Goal: Task Accomplishment & Management: Use online tool/utility

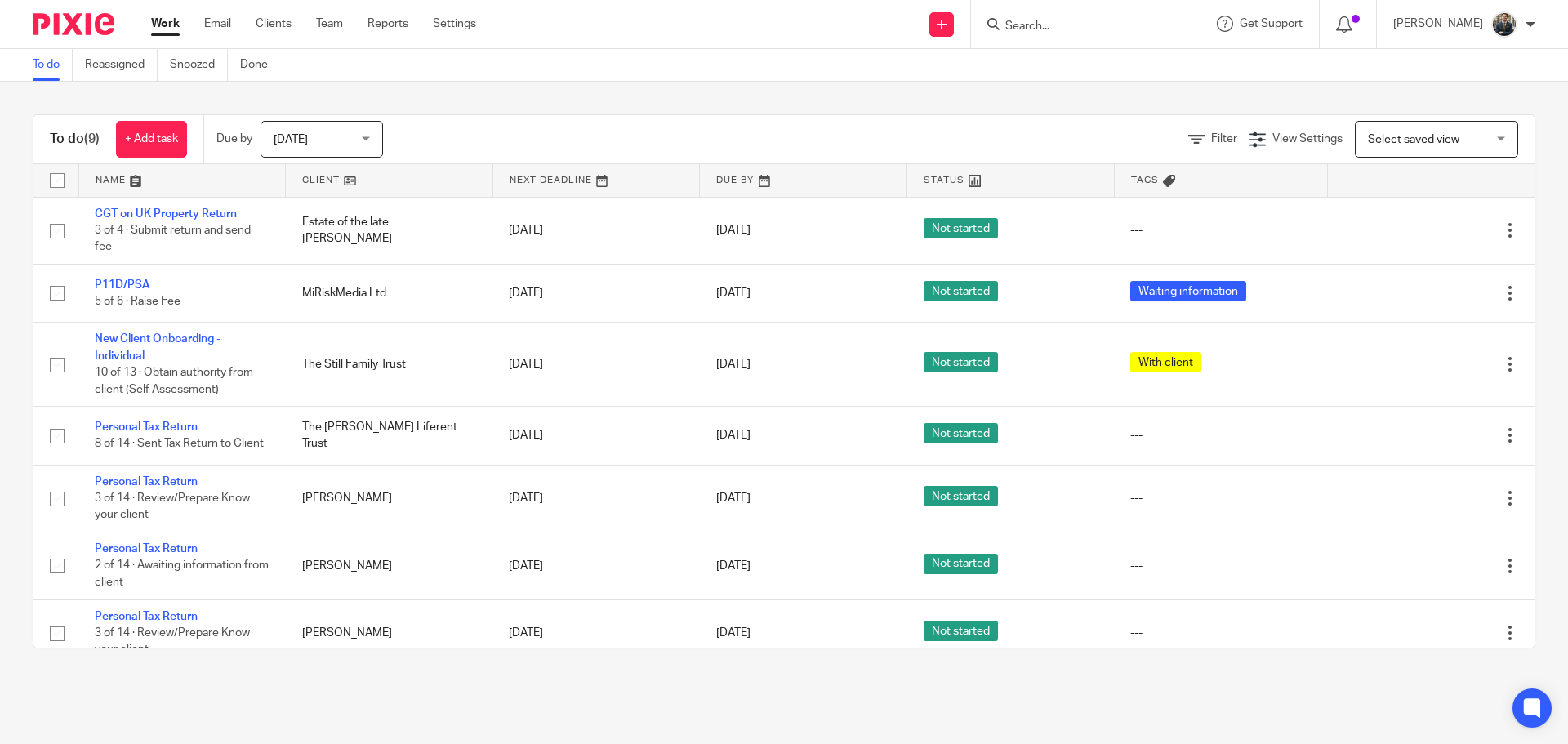
drag, startPoint x: 0, startPoint y: 0, endPoint x: 633, endPoint y: 45, distance: 634.6
click at [633, 45] on div "Send new email Create task Add client Get Support Contact via email Check our d…" at bounding box center [1034, 24] width 1068 height 48
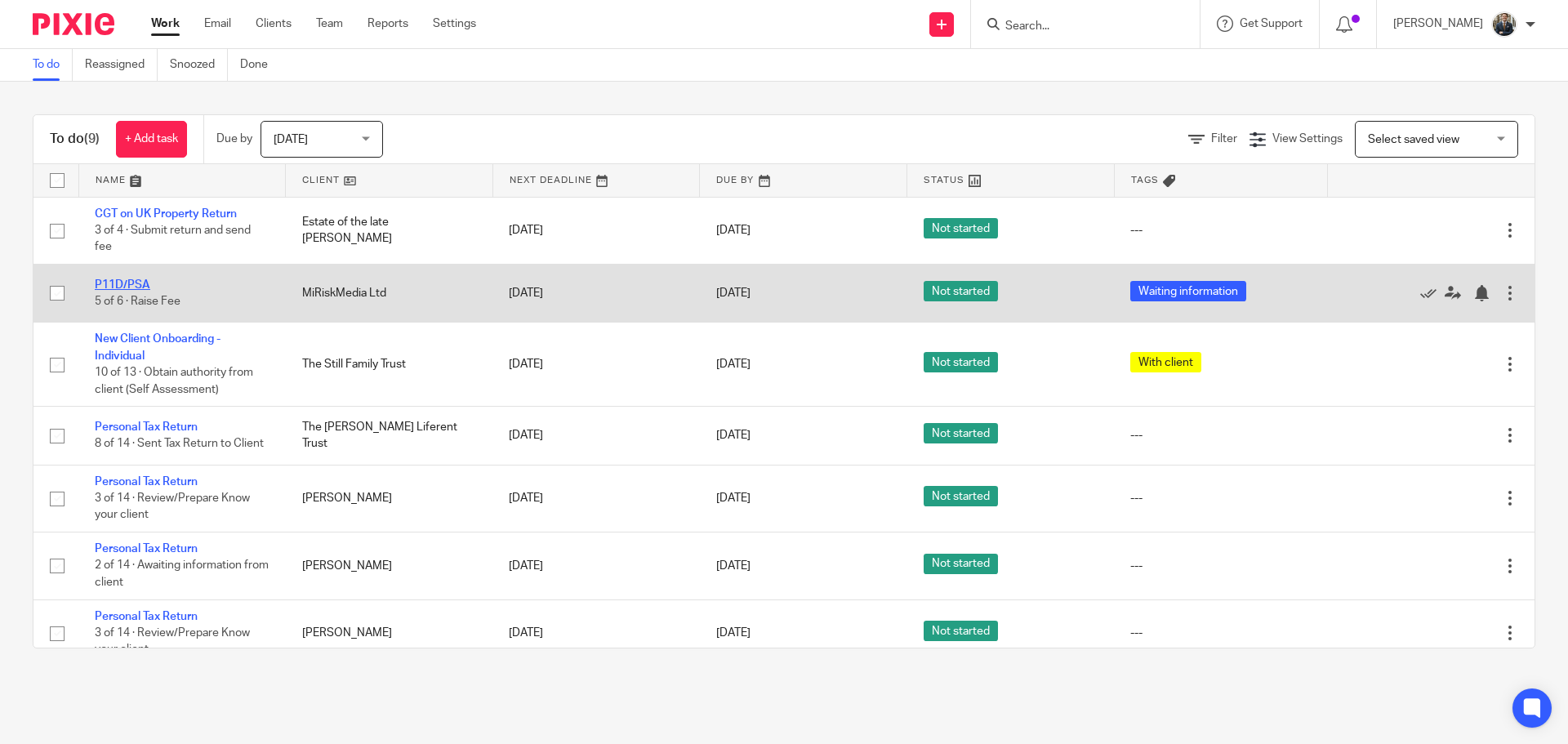
click at [121, 283] on link "P11D/PSA" at bounding box center [122, 285] width 56 height 11
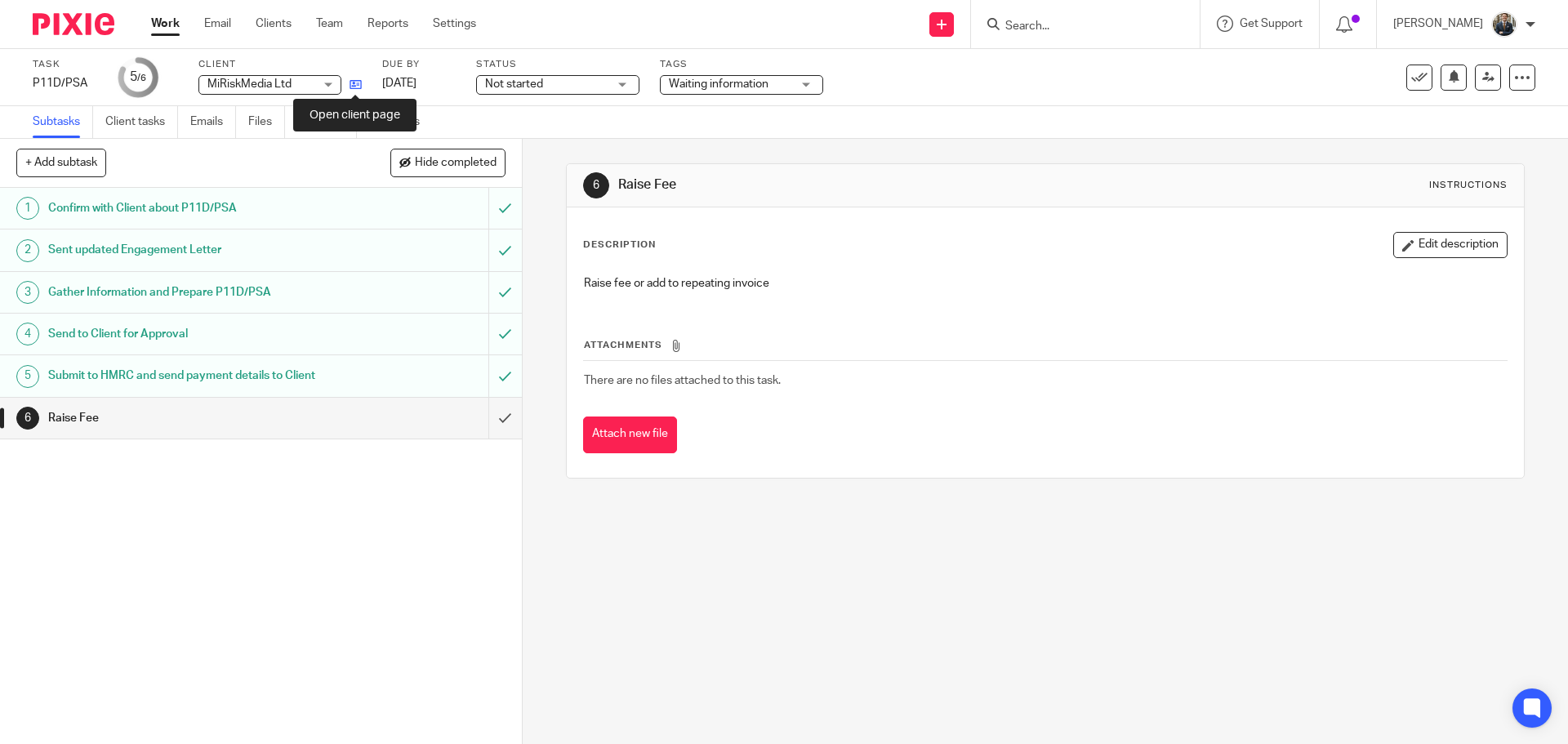
click at [361, 86] on icon at bounding box center [356, 85] width 12 height 12
